Goal: Information Seeking & Learning: Check status

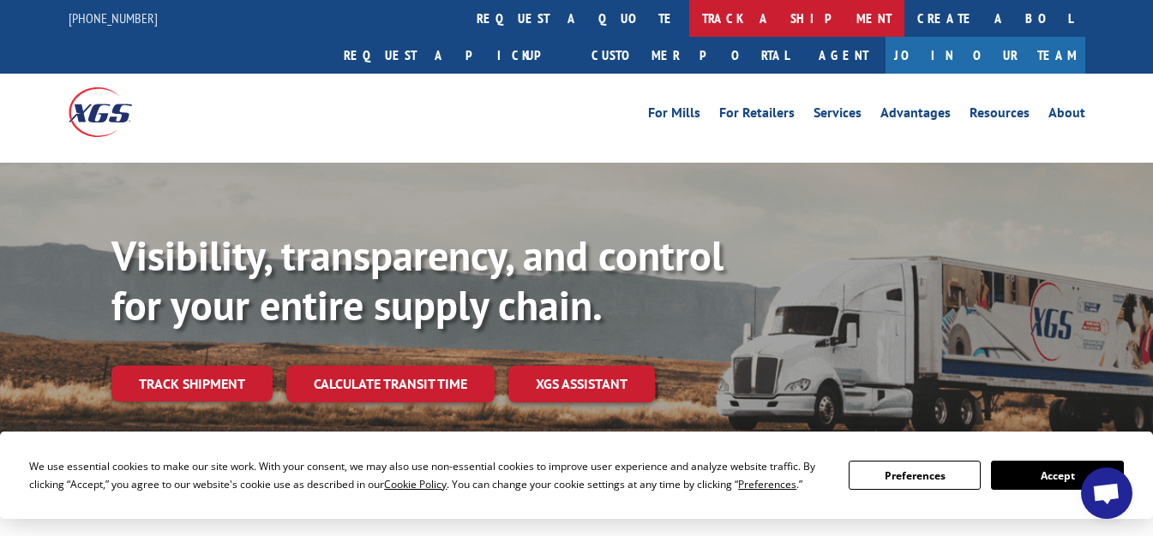
click at [689, 9] on link "track a shipment" at bounding box center [796, 18] width 215 height 37
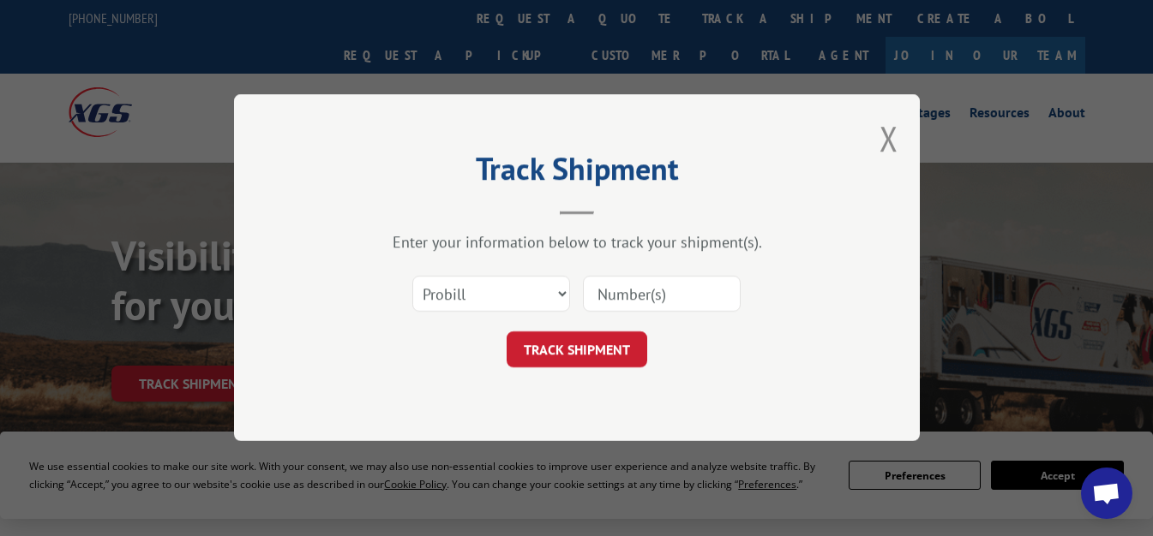
click at [618, 275] on div at bounding box center [662, 294] width 158 height 39
click at [616, 294] on input at bounding box center [662, 295] width 158 height 36
paste input "17589172"
type input "17589172"
click at [560, 342] on button "TRACK SHIPMENT" at bounding box center [576, 351] width 141 height 36
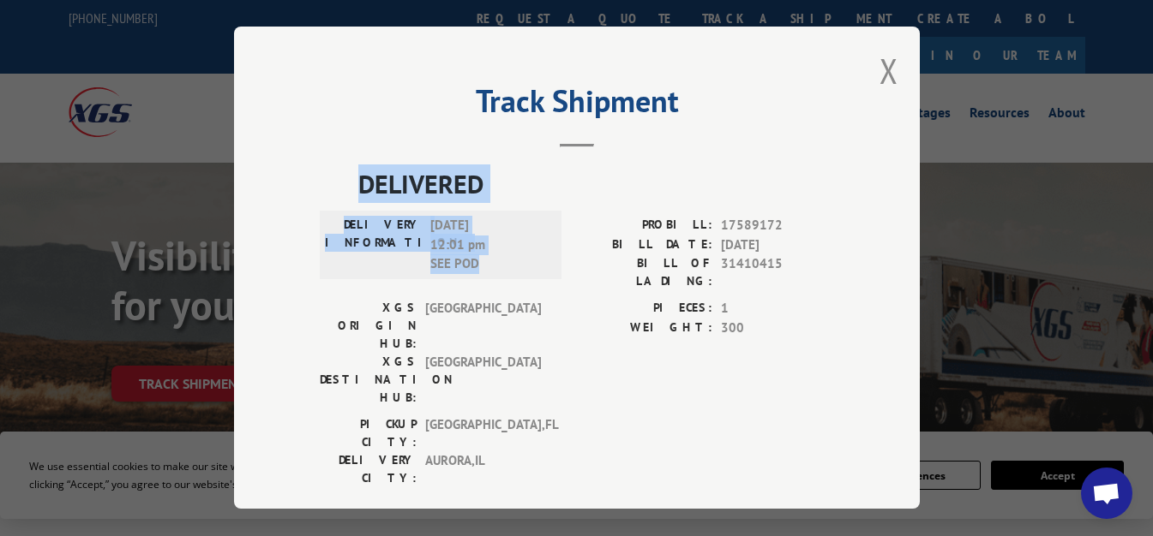
drag, startPoint x: 351, startPoint y: 177, endPoint x: 498, endPoint y: 260, distance: 168.8
click at [498, 260] on div "DELIVERED DELIVERY INFORMATION: [DATE] 12:01 pm SEE POD PROBILL: 17589172 BILL …" at bounding box center [577, 331] width 514 height 332
copy div "DELIVERED DELIVERY INFORMATION: [DATE] 12:01 pm SEE POD"
